Goal: Task Accomplishment & Management: Use online tool/utility

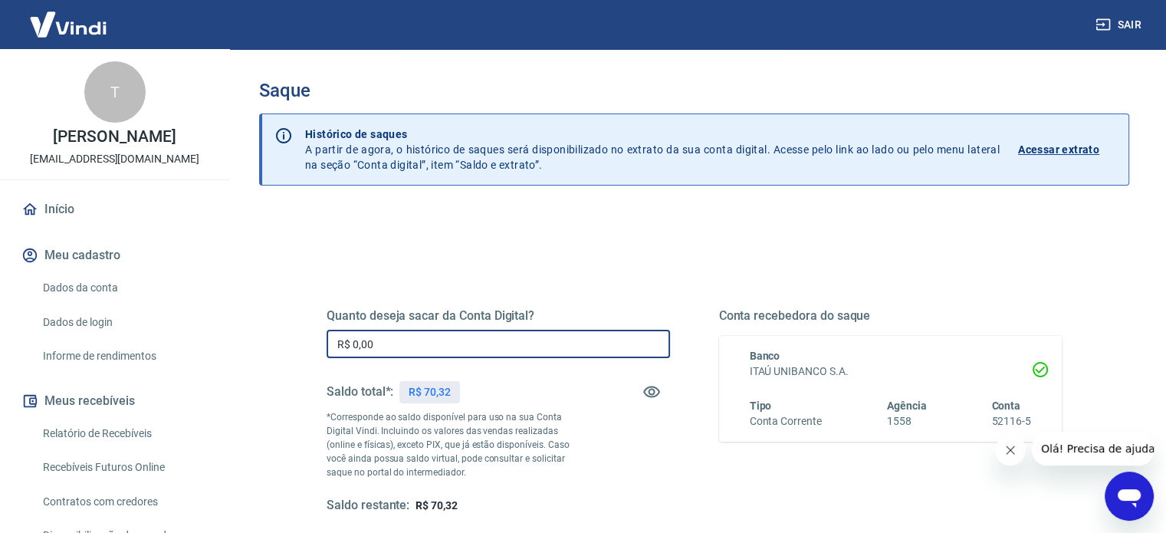
click at [580, 350] on input "R$ 0,00" at bounding box center [499, 344] width 344 height 28
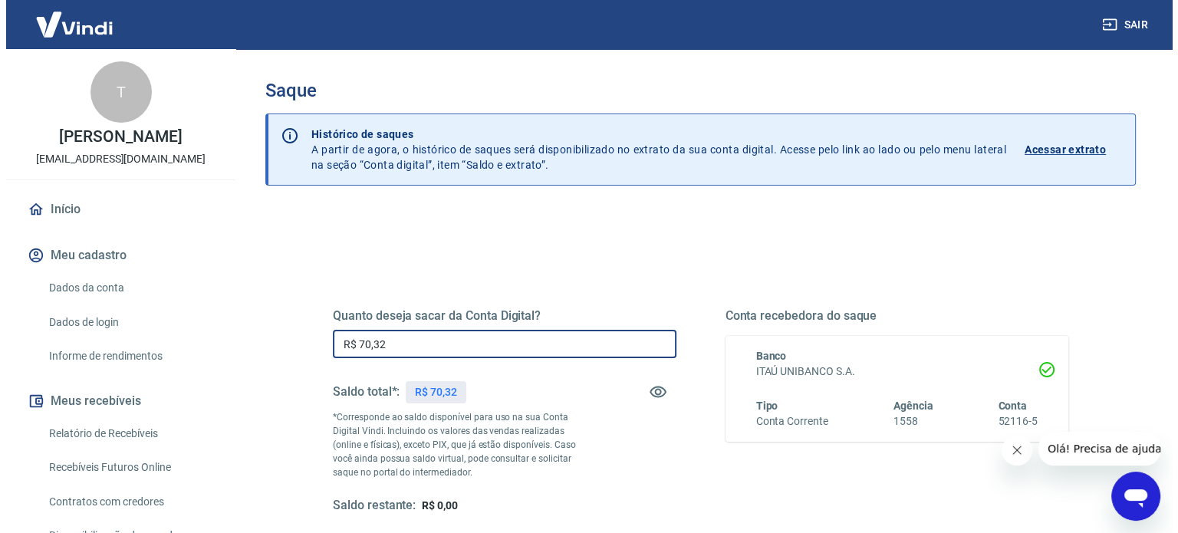
scroll to position [224, 0]
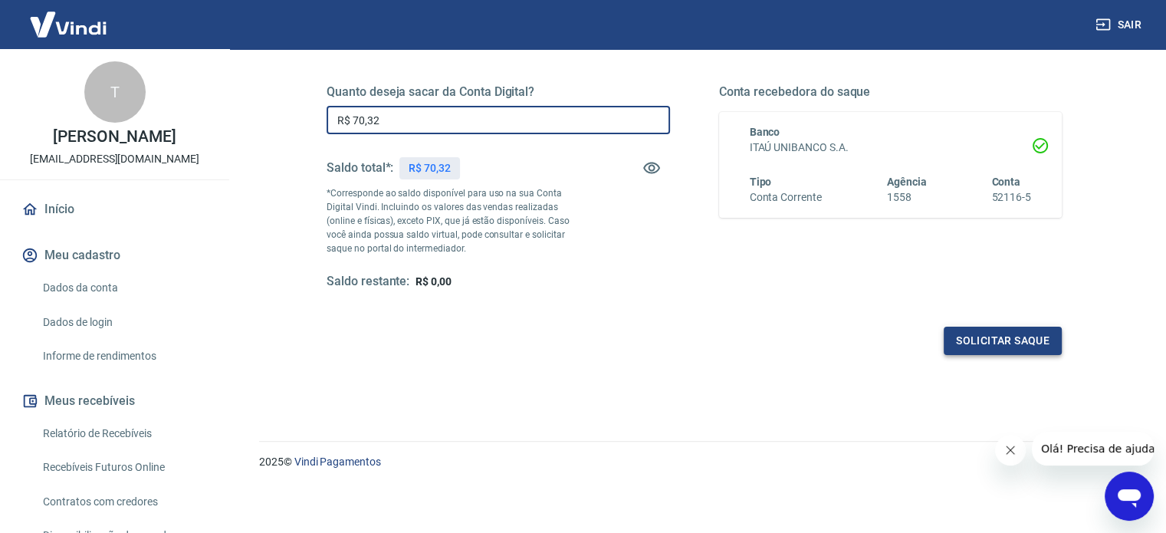
type input "R$ 70,32"
click at [994, 346] on button "Solicitar saque" at bounding box center [1003, 341] width 118 height 28
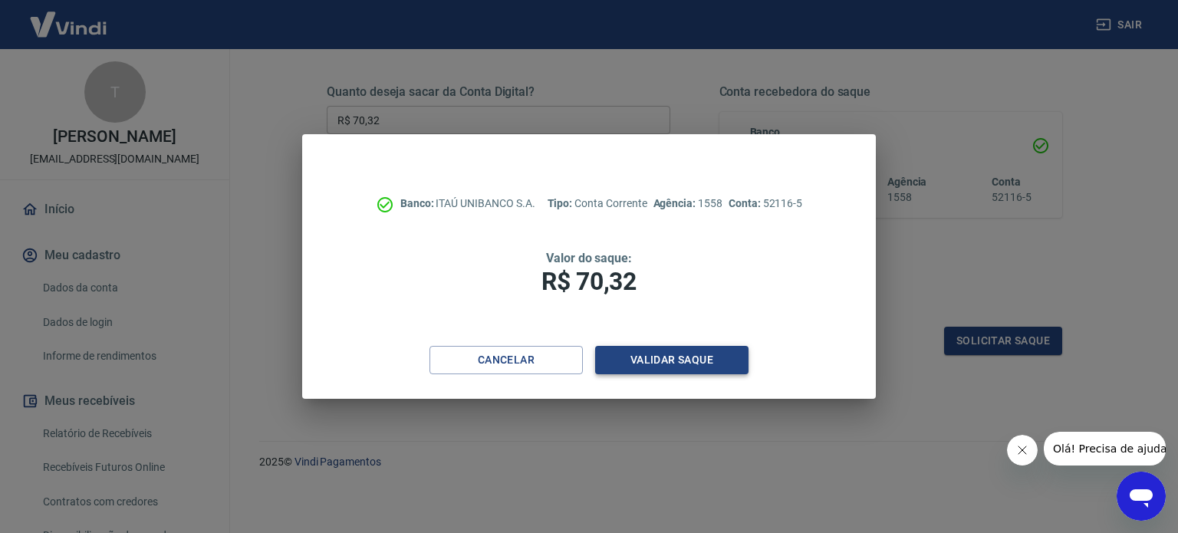
click at [725, 360] on button "Validar saque" at bounding box center [671, 360] width 153 height 28
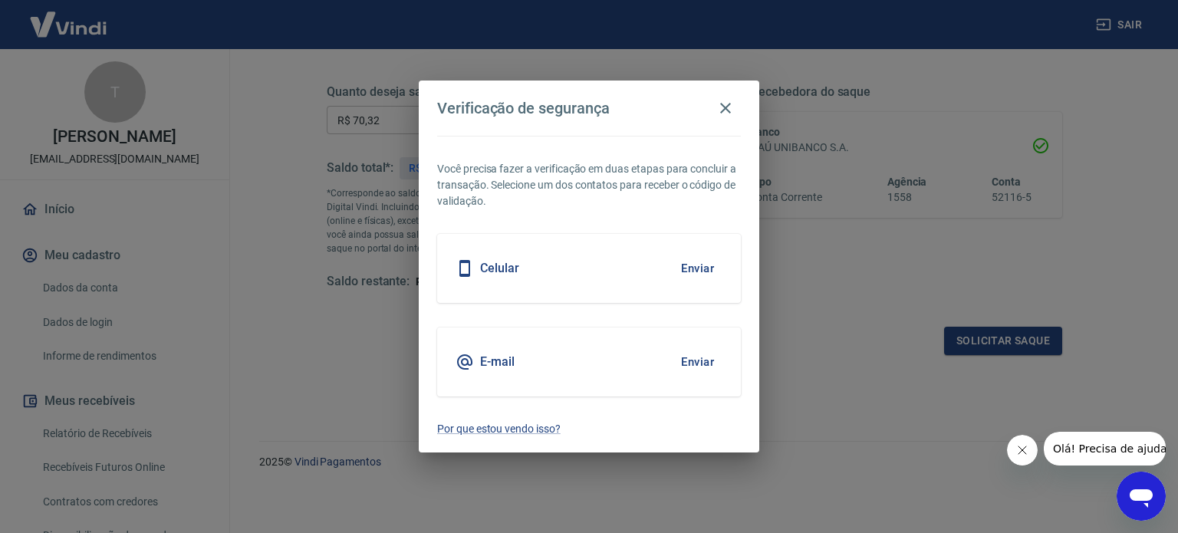
click at [700, 270] on button "Enviar" at bounding box center [698, 268] width 50 height 32
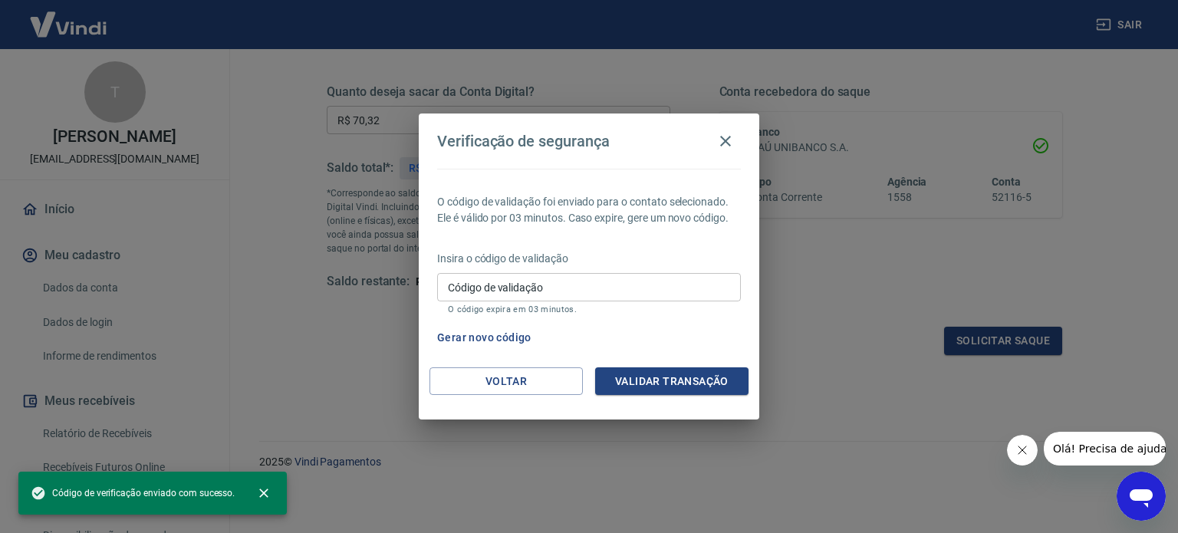
click at [571, 288] on input "Código de validação" at bounding box center [589, 287] width 304 height 28
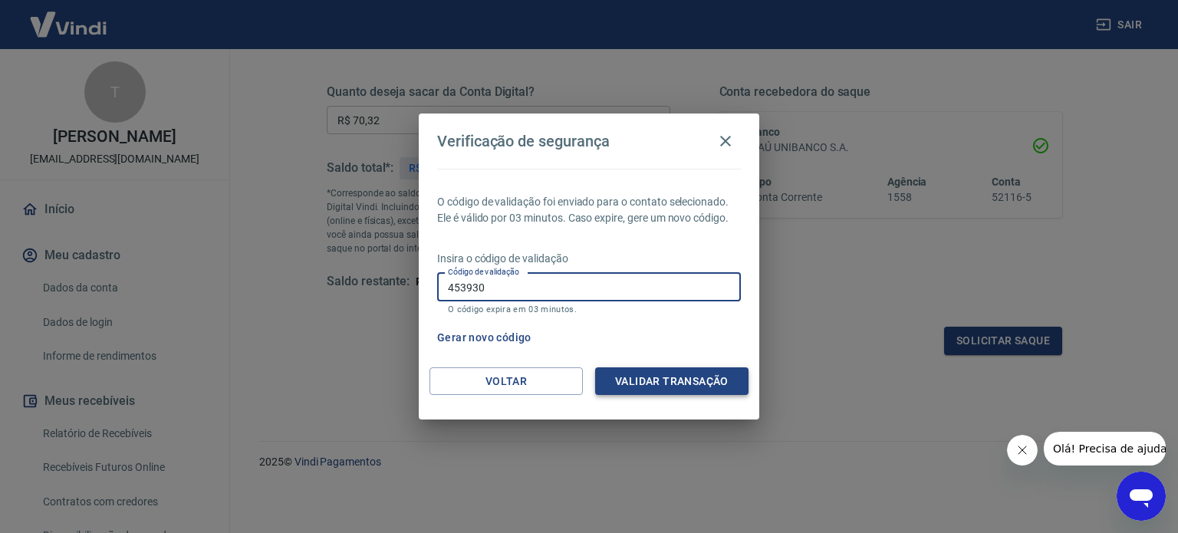
type input "453930"
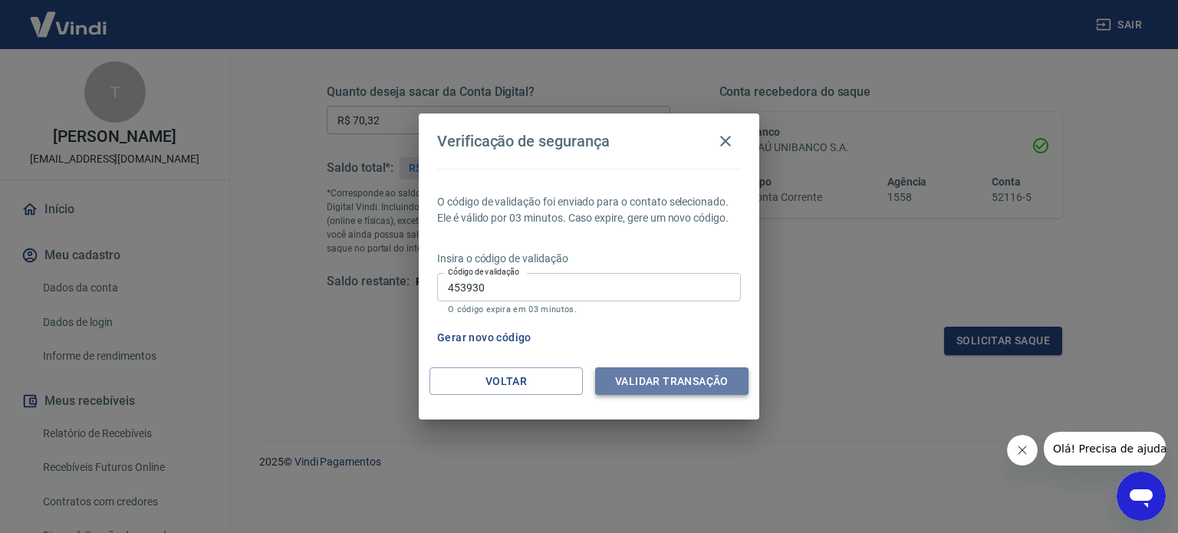
click at [644, 385] on button "Validar transação" at bounding box center [671, 381] width 153 height 28
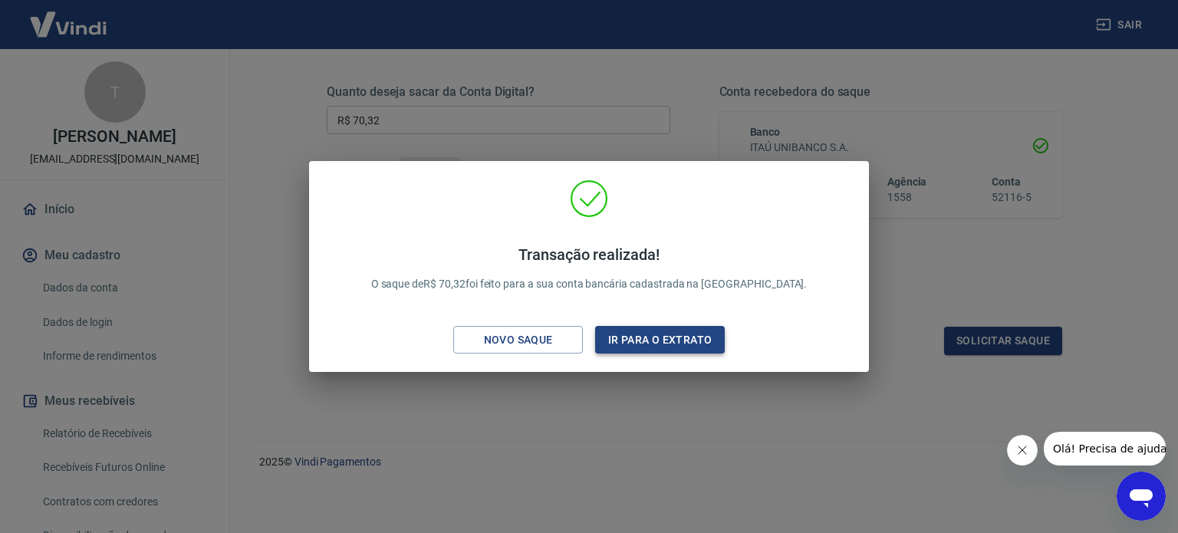
click at [679, 343] on button "Ir para o extrato" at bounding box center [660, 340] width 130 height 28
